Goal: Use online tool/utility: Utilize a website feature to perform a specific function

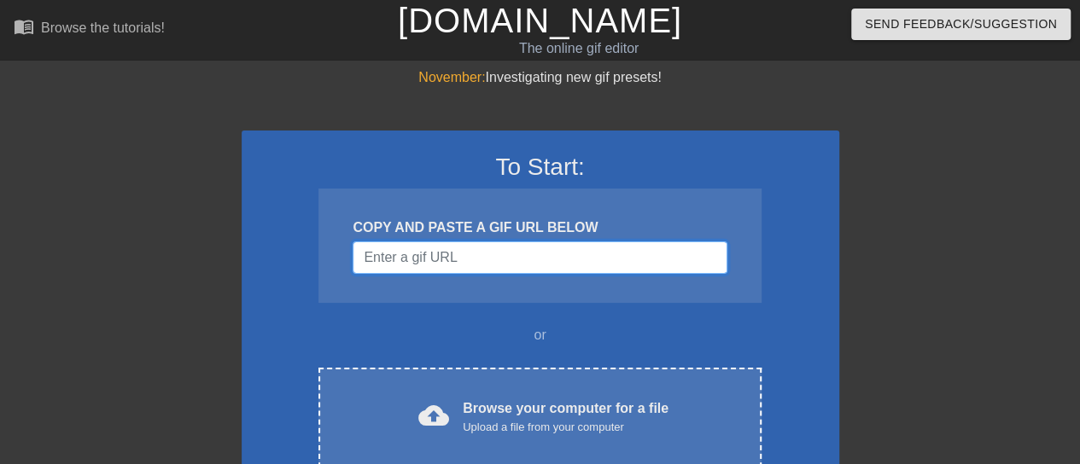
click at [495, 259] on input "Username" at bounding box center [540, 258] width 374 height 32
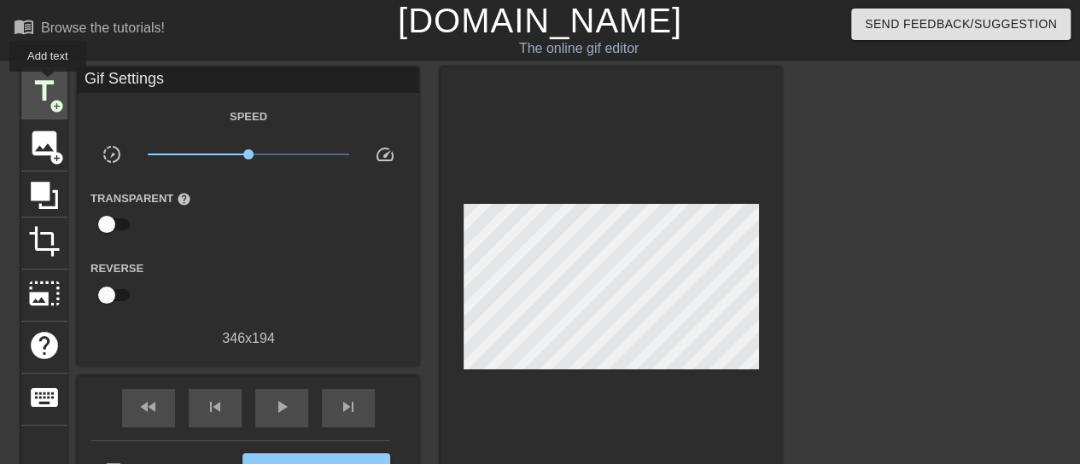
click at [48, 84] on span "title" at bounding box center [44, 91] width 32 height 32
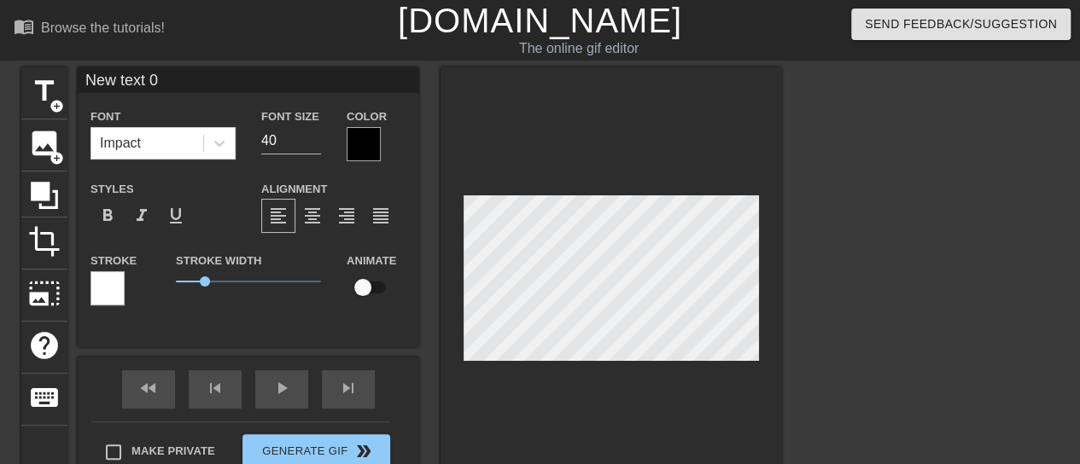
scroll to position [3, 4]
type input "B"
type textarea "B"
type input "Bu"
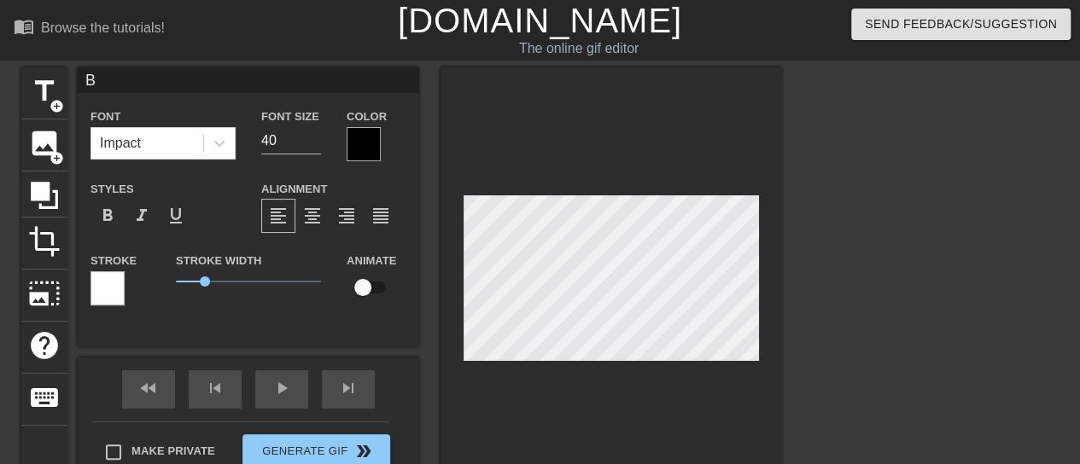
type textarea "Bu"
type input "Bul"
type textarea "Bul"
type input "Bull"
type textarea "Bull"
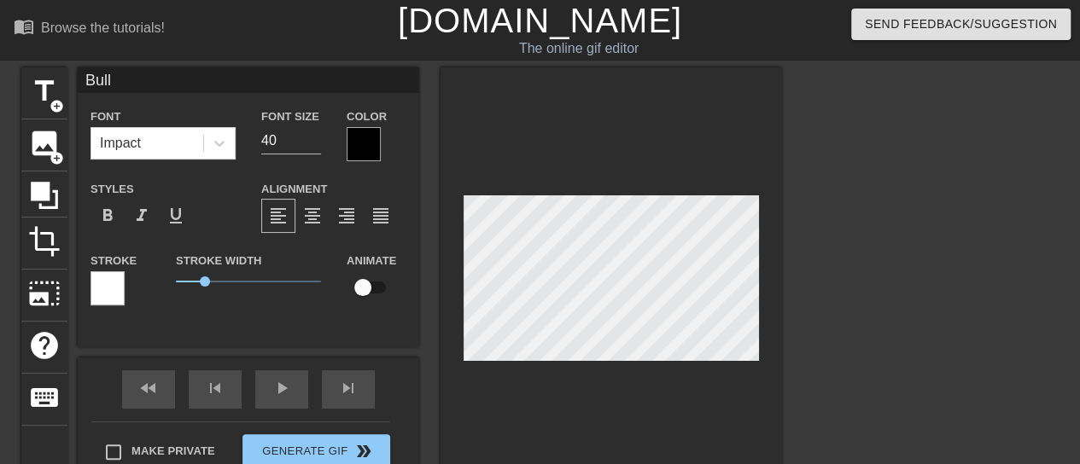
type input "BullN"
type textarea "BullN"
type input "BullNe"
type textarea "BullNe"
type input "BullNex"
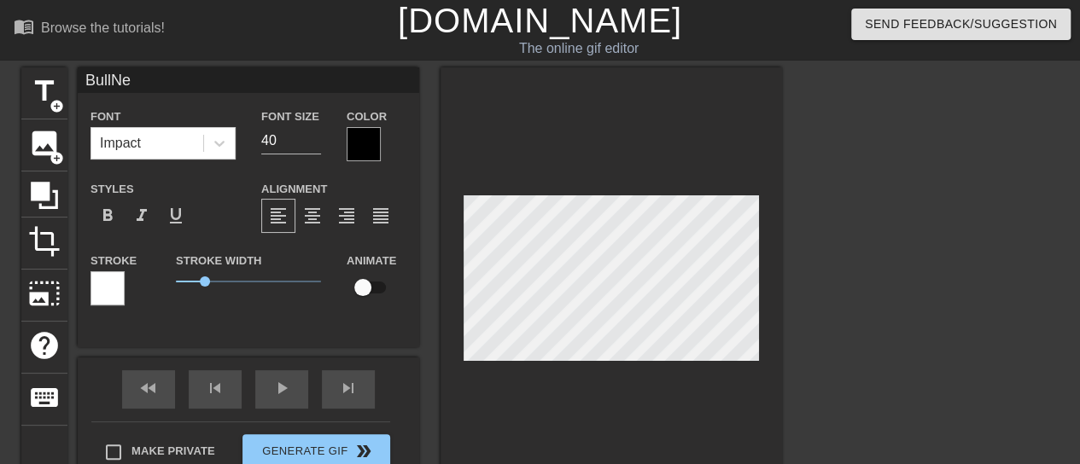
type textarea "BullNex"
type input "BullNext"
type textarea "BullNext"
type input "BullNextD"
type textarea "BullNextD"
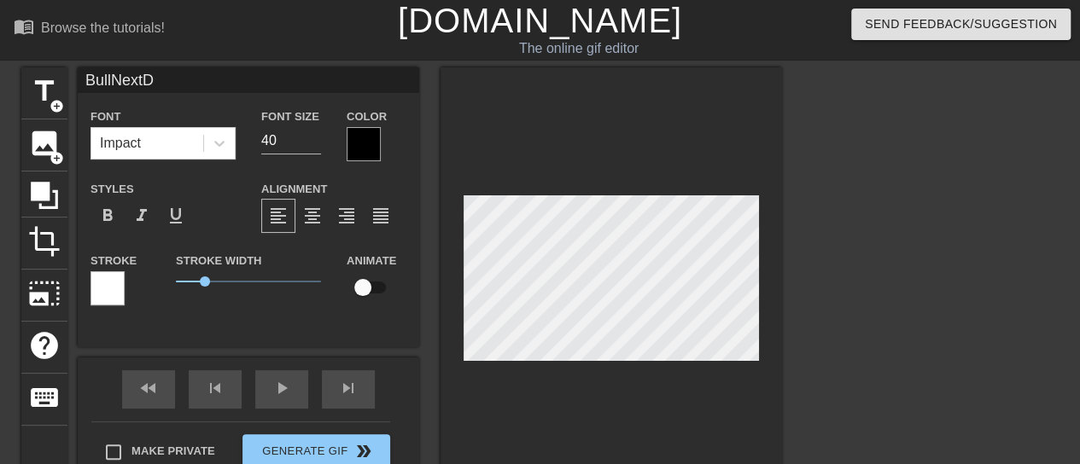
type input "BullNextDo"
type textarea "BullNextDo"
type input "BullNextDoo"
type textarea "BullNextDoo"
type input "BullNextDoor"
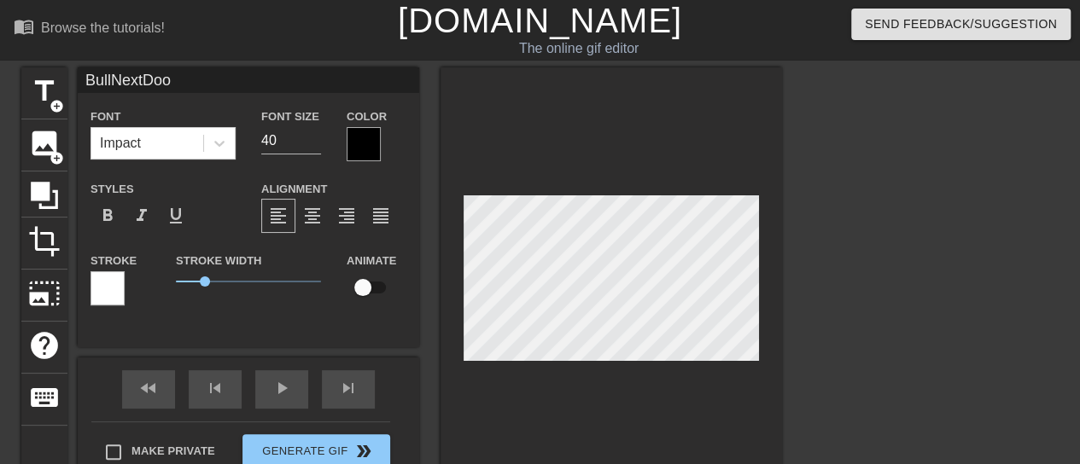
type textarea "BullNextDoor"
click at [371, 139] on div at bounding box center [364, 144] width 34 height 34
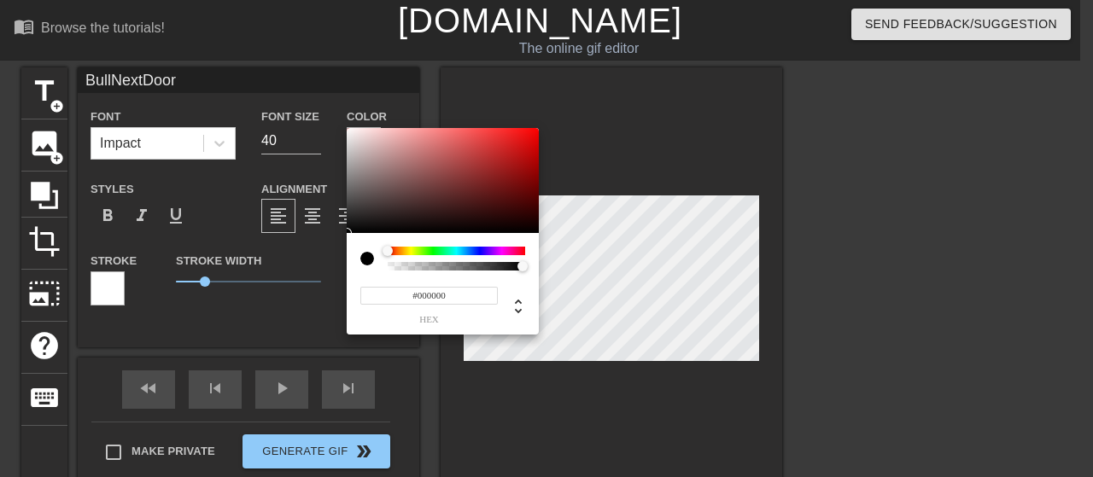
type input "#EB0202"
click at [537, 136] on div at bounding box center [443, 181] width 192 height 106
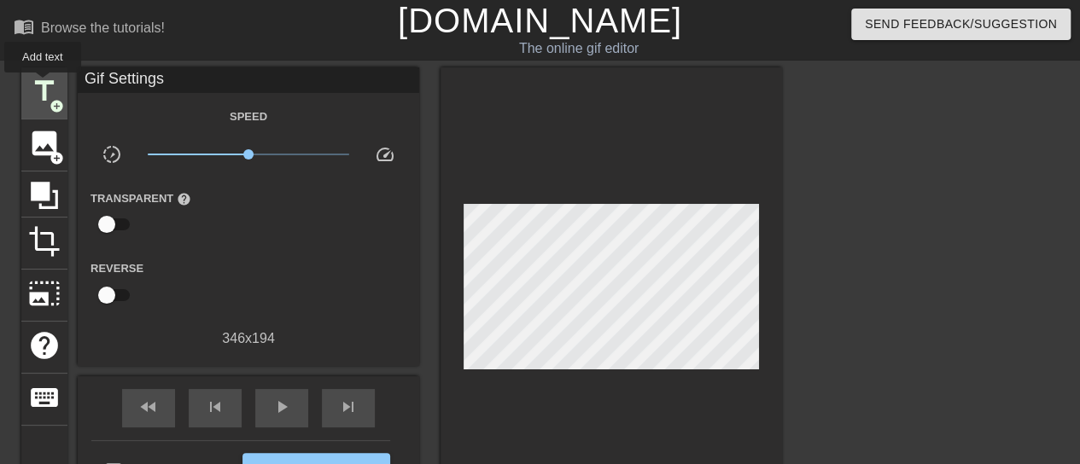
click at [43, 85] on span "title" at bounding box center [44, 91] width 32 height 32
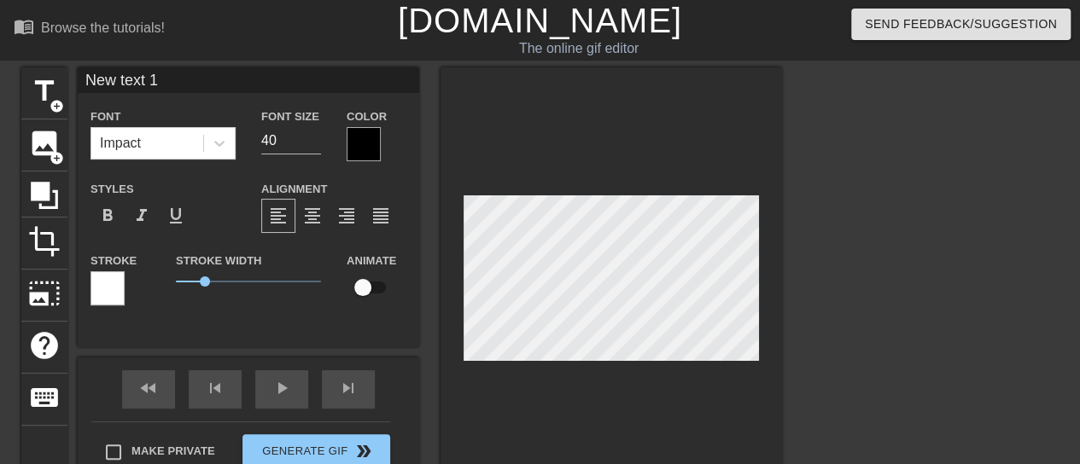
click at [112, 290] on div at bounding box center [108, 289] width 34 height 34
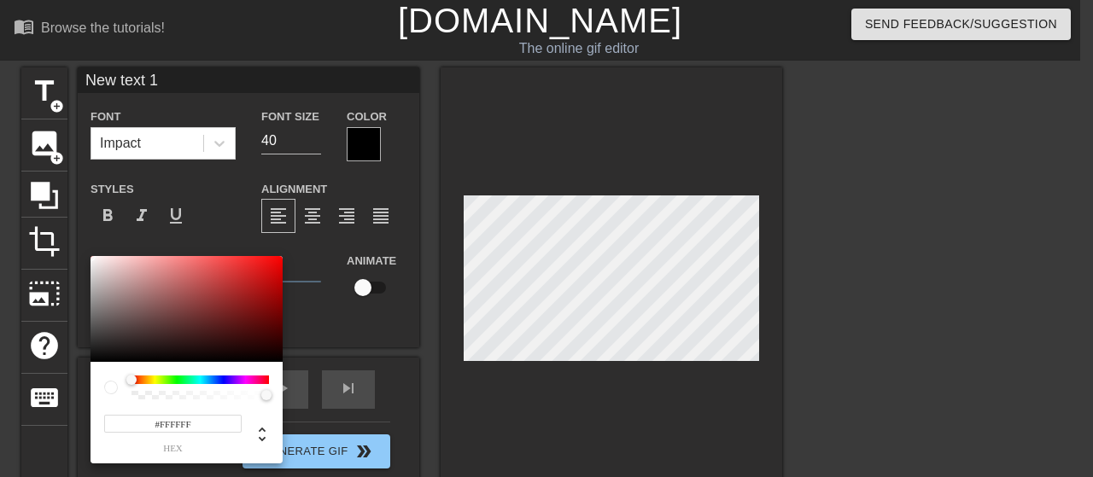
type input "#0A0909"
click at [99, 358] on div at bounding box center [187, 309] width 192 height 106
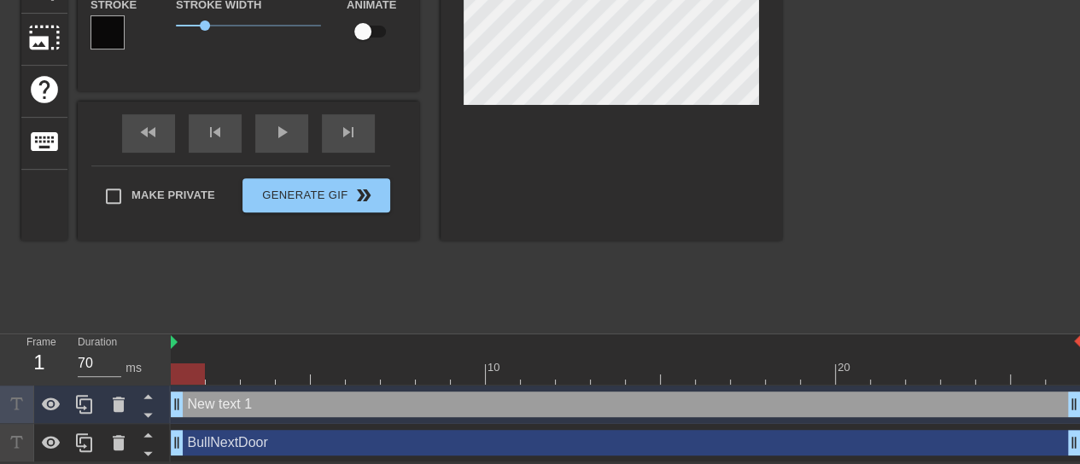
scroll to position [258, 0]
click at [114, 407] on icon at bounding box center [119, 404] width 12 height 15
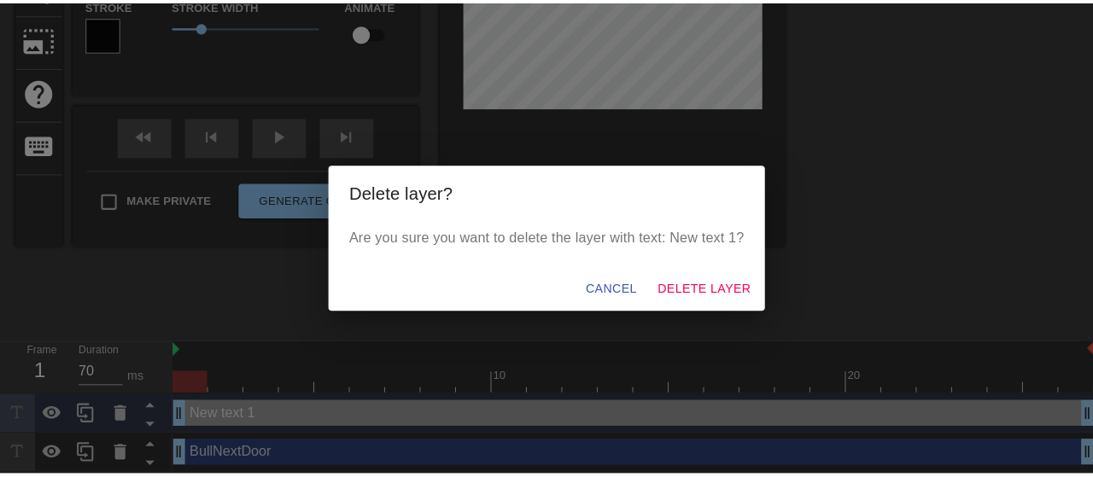
scroll to position [244, 0]
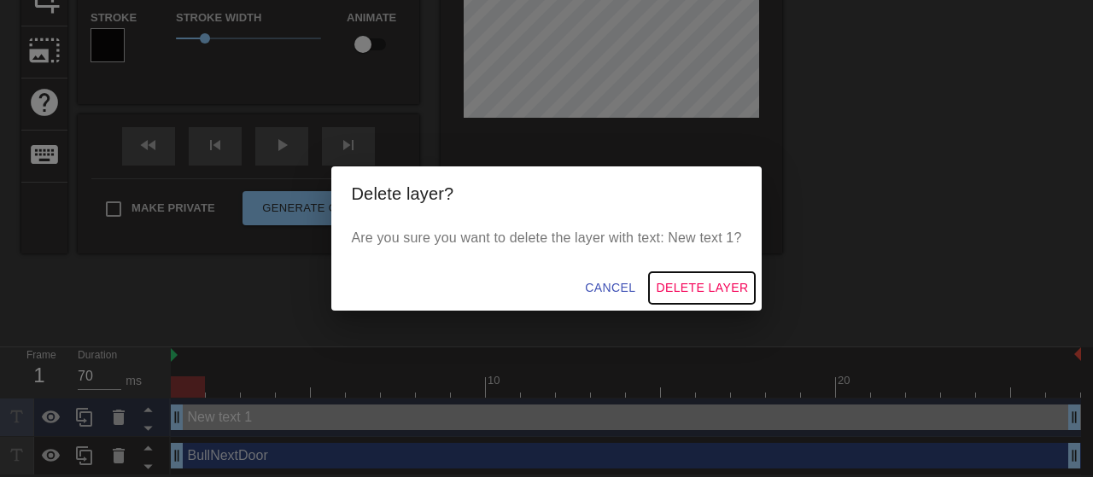
click at [694, 289] on span "Delete Layer" at bounding box center [702, 287] width 92 height 21
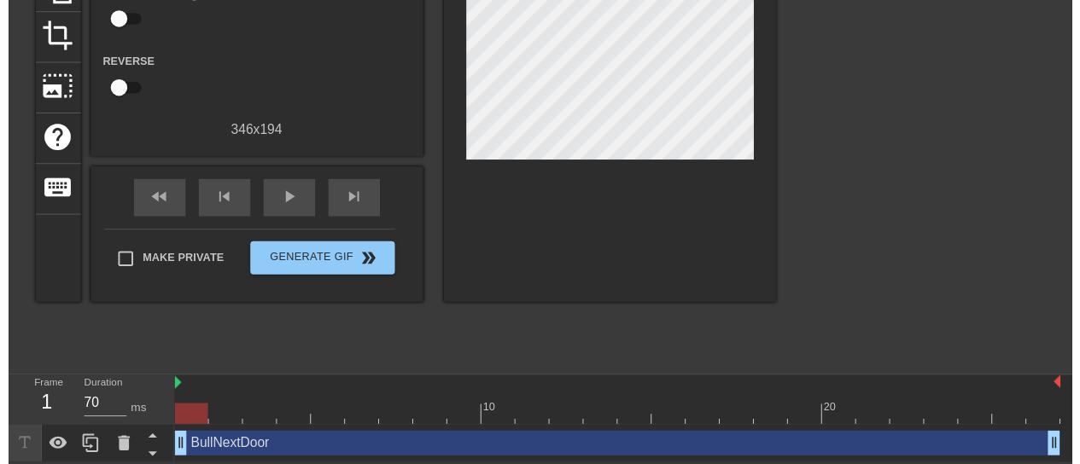
scroll to position [219, 0]
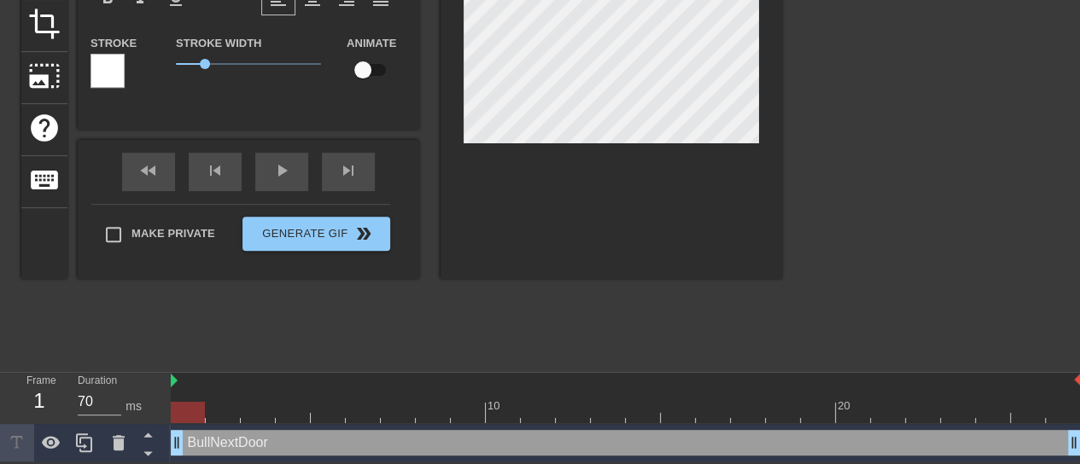
click at [108, 74] on div at bounding box center [108, 71] width 34 height 34
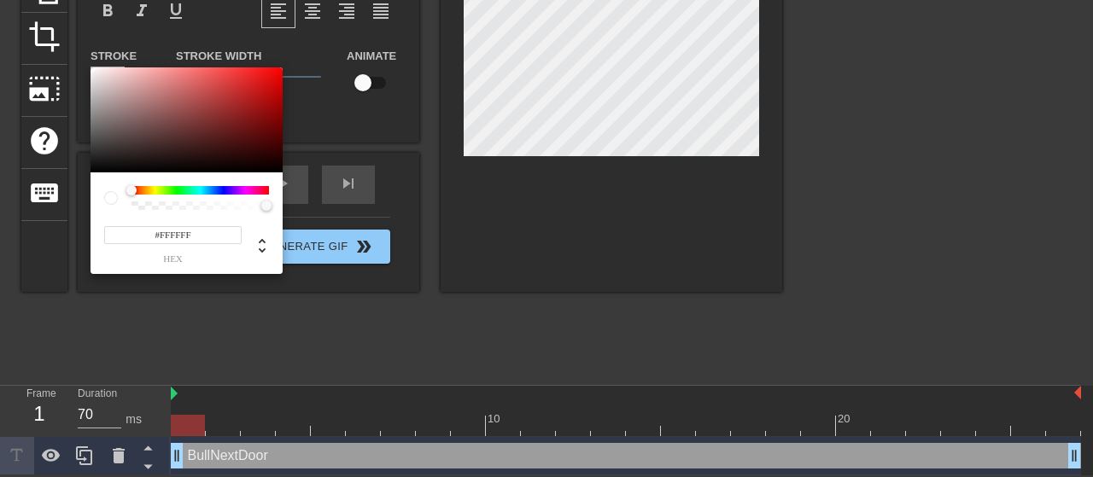
type input "#050000"
click at [278, 171] on div at bounding box center [187, 120] width 192 height 106
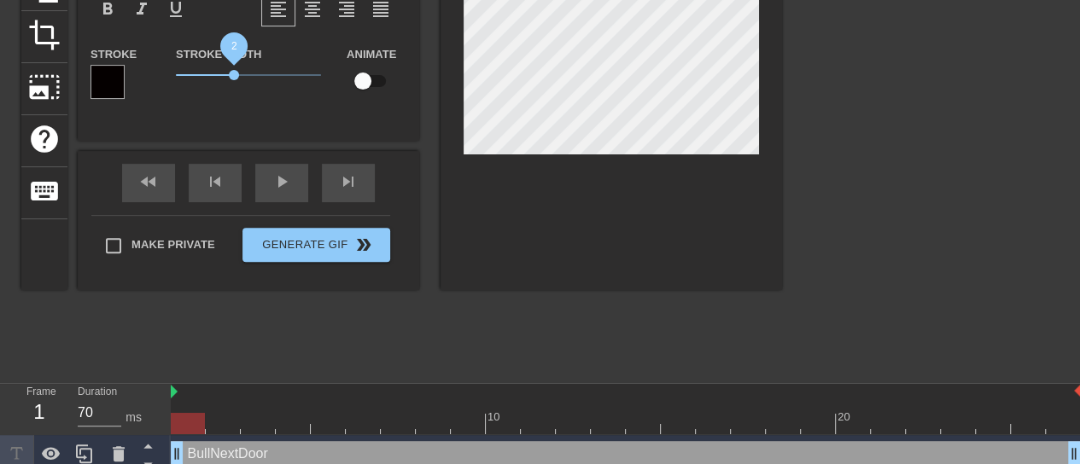
drag, startPoint x: 204, startPoint y: 75, endPoint x: 234, endPoint y: 77, distance: 29.9
click at [234, 77] on span "2" at bounding box center [234, 75] width 10 height 10
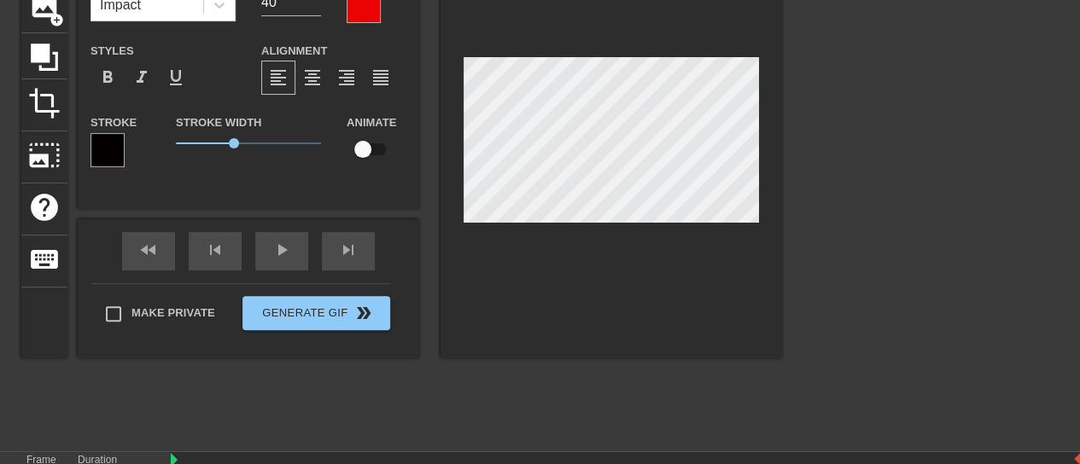
scroll to position [36, 0]
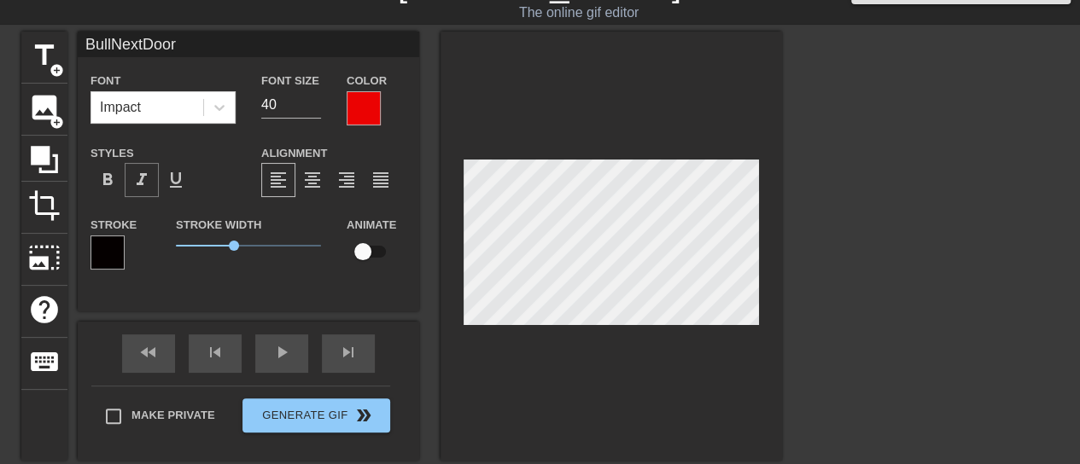
click at [149, 177] on span "format_italic" at bounding box center [141, 180] width 20 height 20
click at [619, 374] on div at bounding box center [612, 246] width 342 height 429
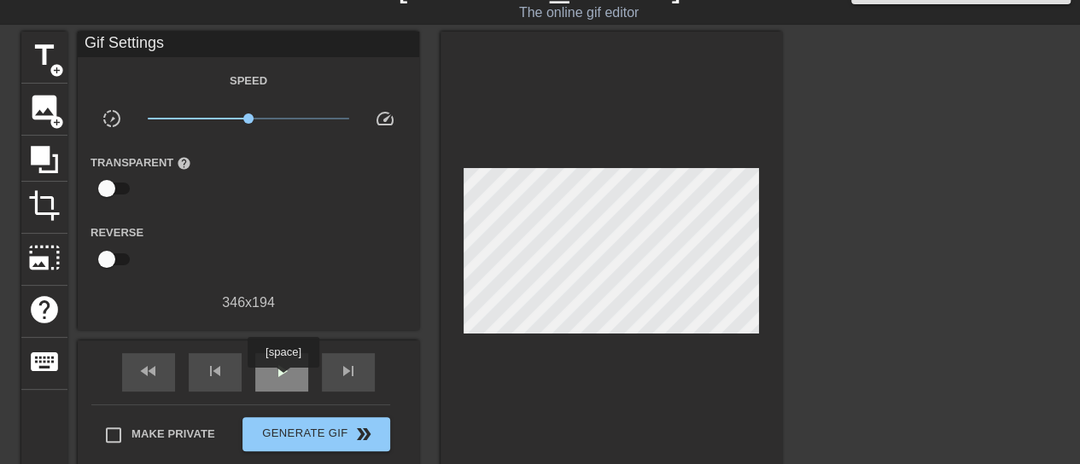
click at [283, 380] on span "play_arrow" at bounding box center [282, 371] width 20 height 20
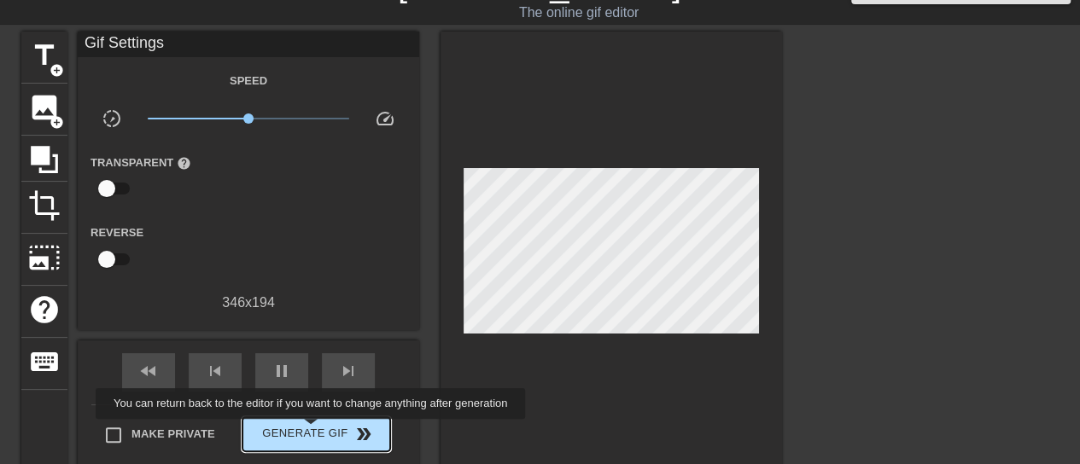
click at [312, 431] on span "Generate Gif double_arrow" at bounding box center [316, 434] width 134 height 20
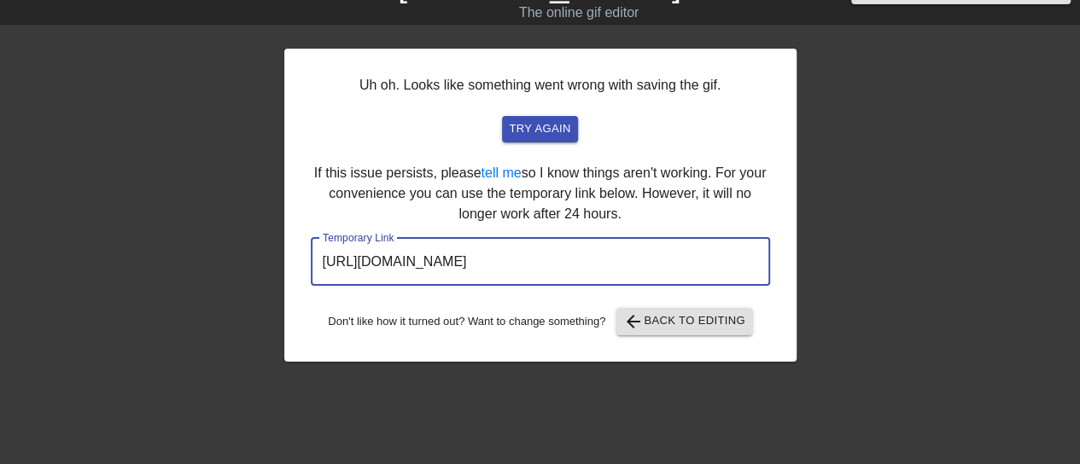
click at [523, 262] on input "[URL][DOMAIN_NAME]" at bounding box center [540, 262] width 459 height 48
